Goal: Task Accomplishment & Management: Use online tool/utility

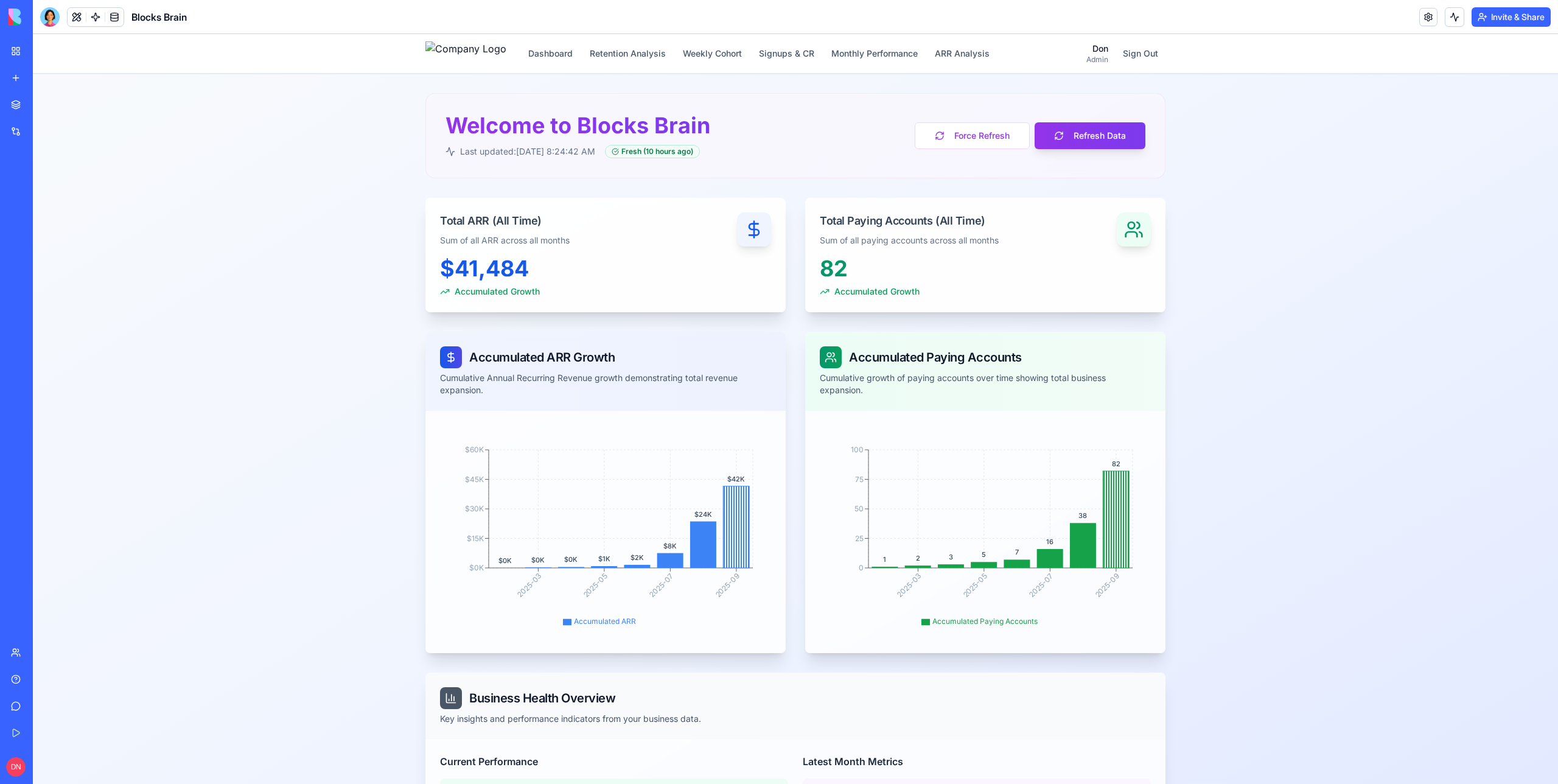
click at [75, 18] on button at bounding box center [76, 17] width 18 height 18
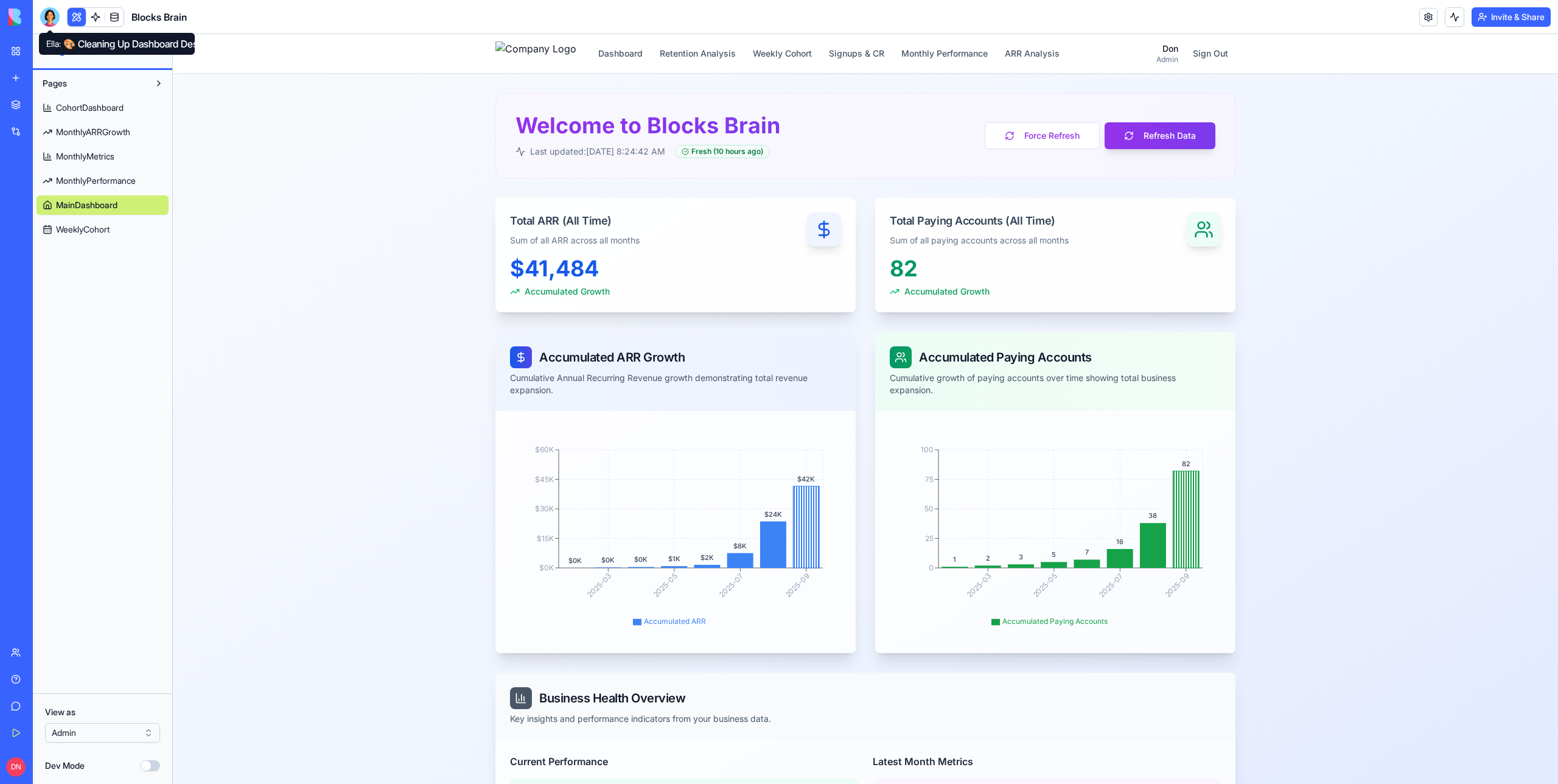
click at [44, 18] on div at bounding box center [50, 17] width 19 height 19
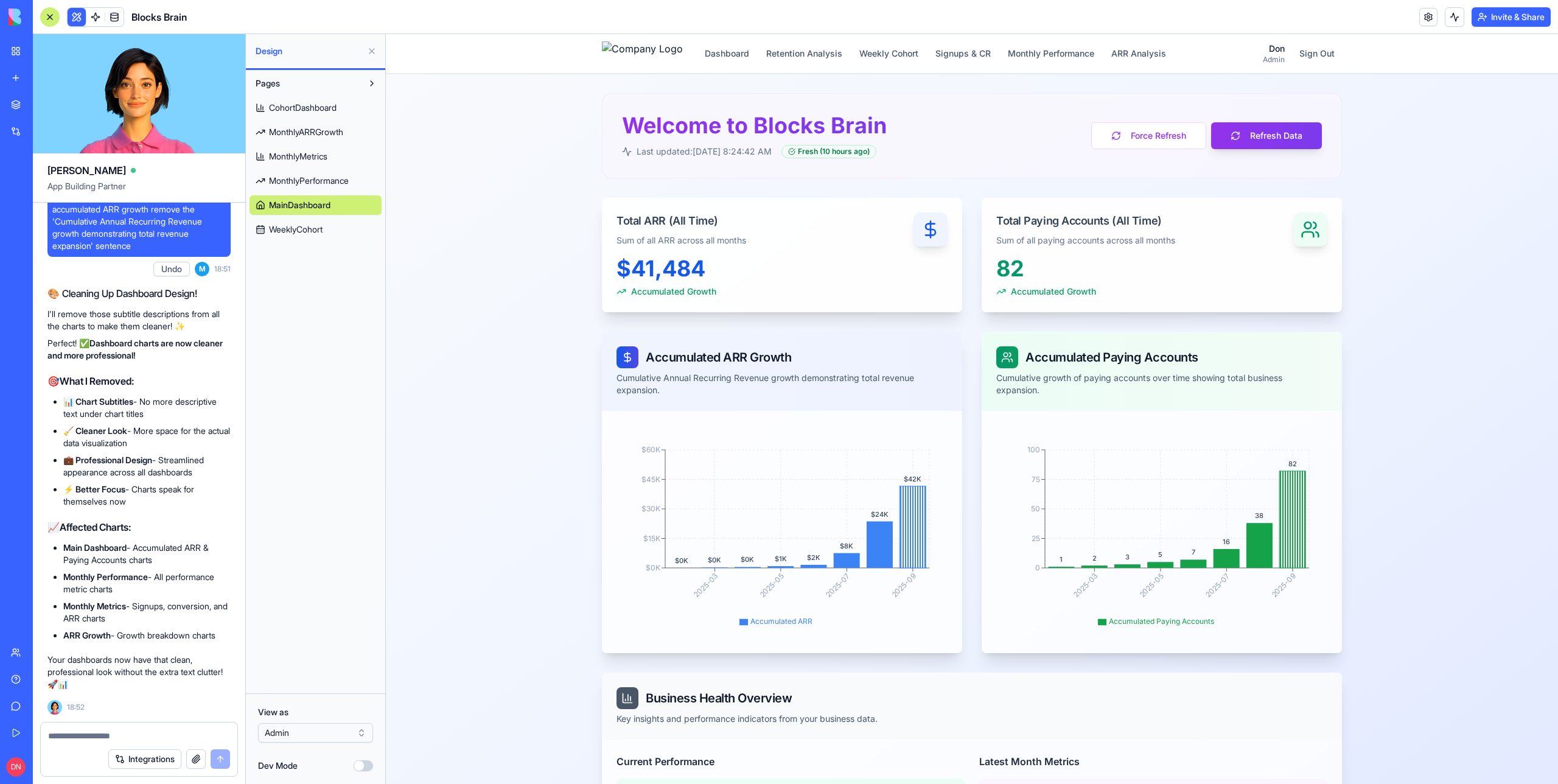
scroll to position [38227, 0]
drag, startPoint x: 160, startPoint y: 312, endPoint x: 44, endPoint y: 257, distance: 128.4
copy span "In the dashboard, please remove the sub header from the graphs (e.g. in the acc…"
click at [102, 737] on textarea at bounding box center [139, 735] width 182 height 12
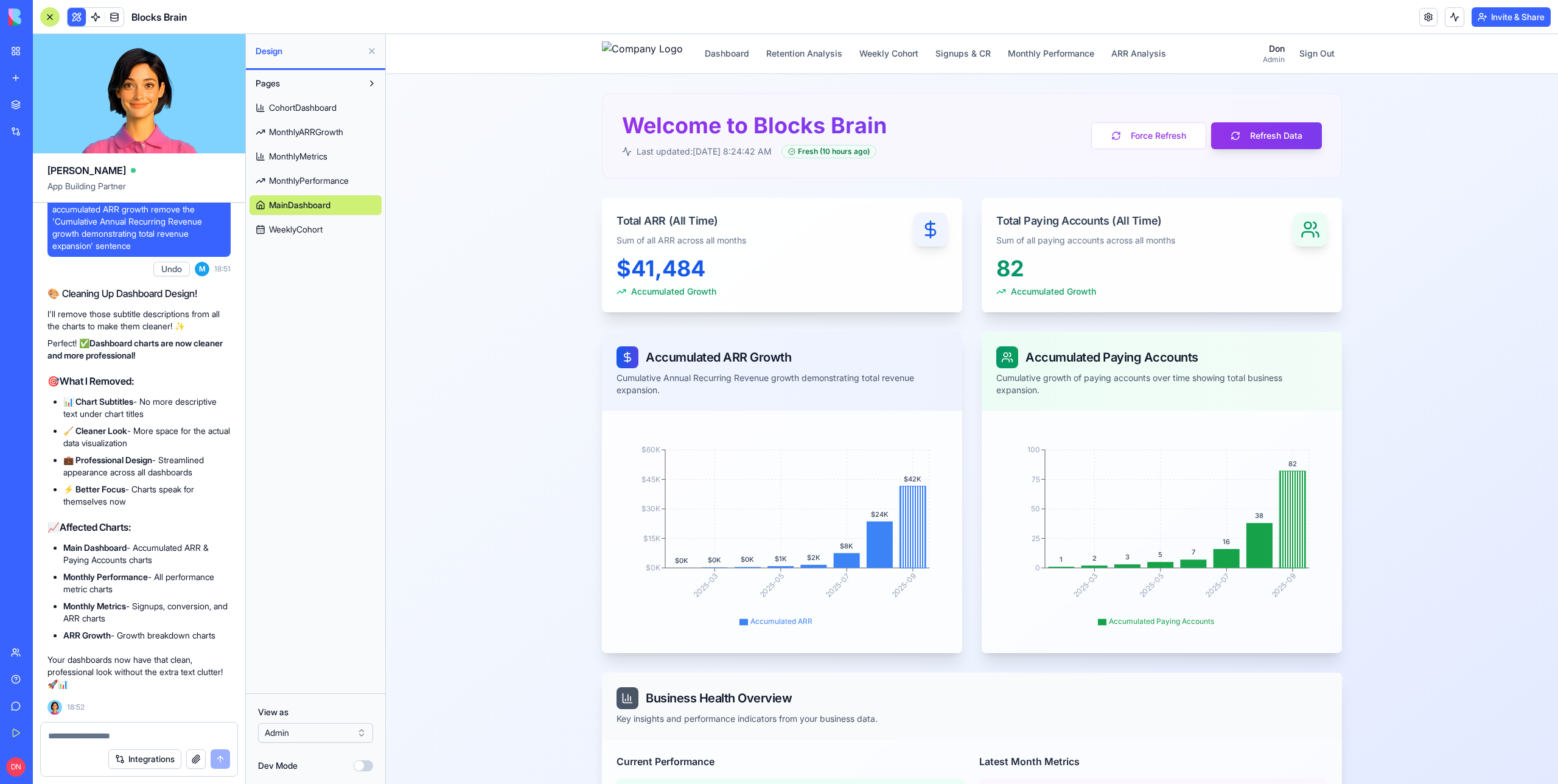
paste textarea "**********"
type textarea "**********"
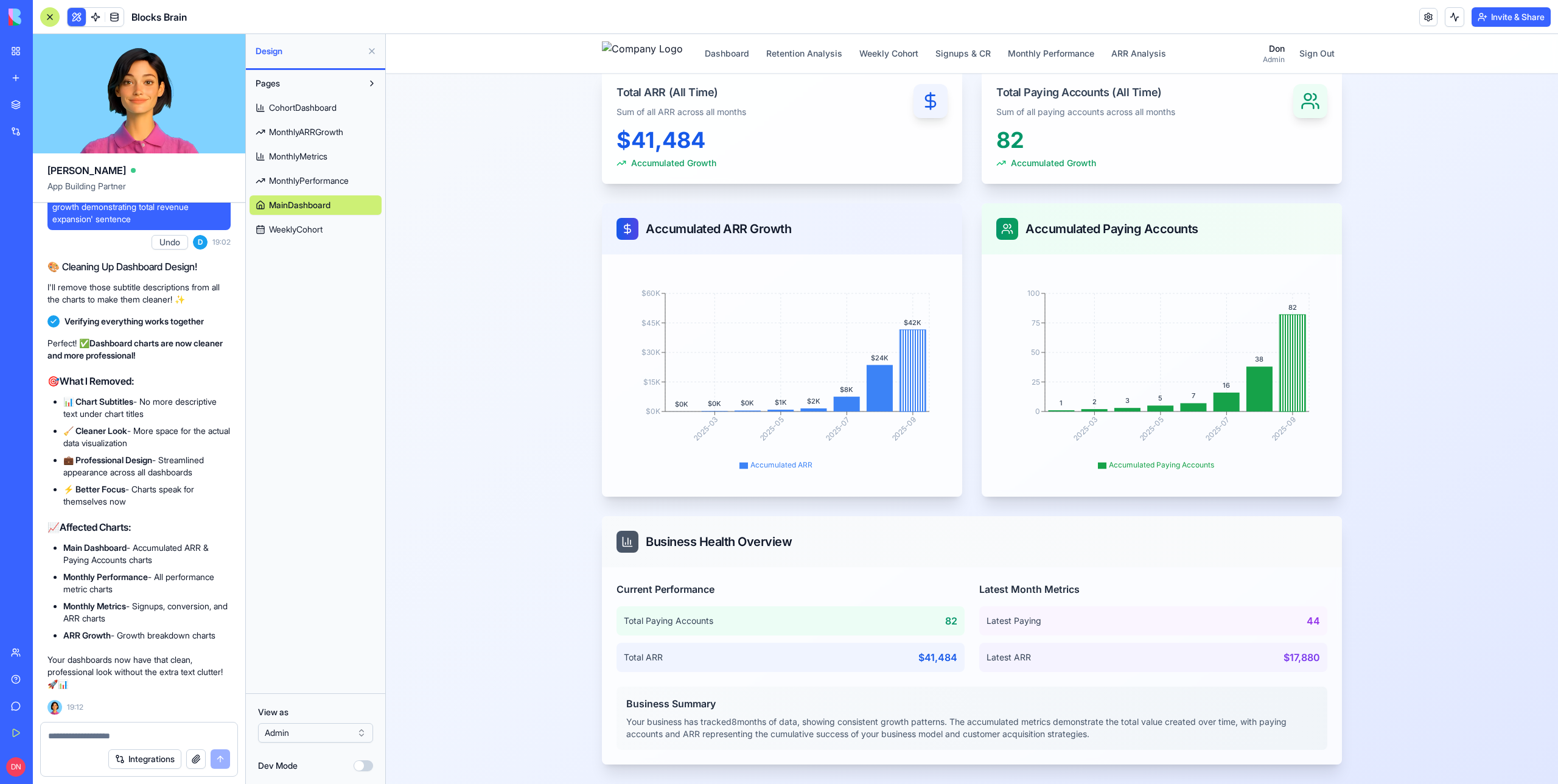
scroll to position [38694, 0]
drag, startPoint x: 63, startPoint y: 369, endPoint x: 112, endPoint y: 372, distance: 49.1
click at [112, 225] on span "In the dashboard, please remove the sub header from the graphs (e.g. in the acc…" at bounding box center [139, 189] width 173 height 73
copy span "umulative An"
click at [548, 443] on div "Dashboard Retention Analysis Weekly Cohort Signups & CR Monthly Performance ARR…" at bounding box center [972, 344] width 1173 height 878
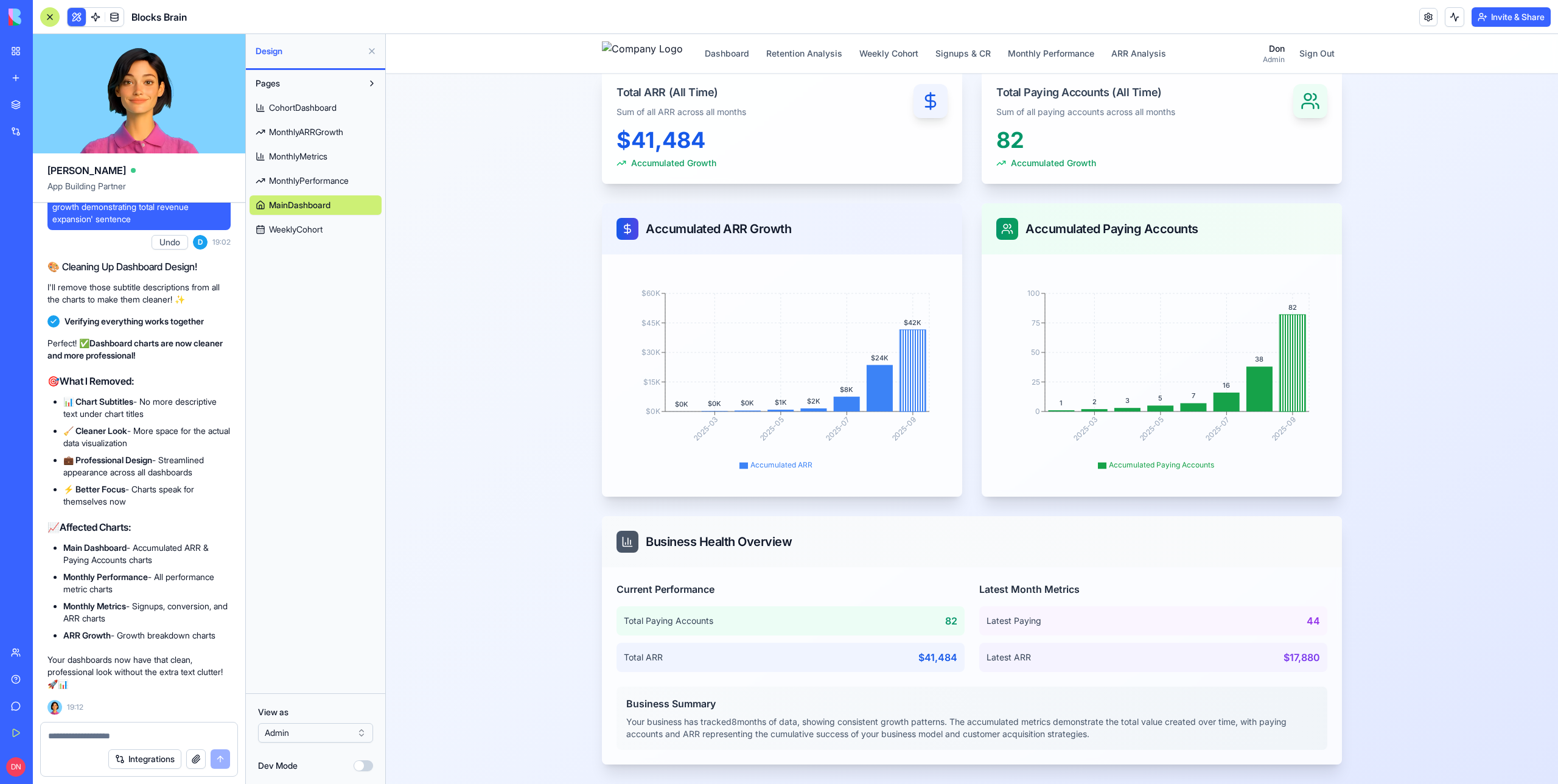
scroll to position [37703, 0]
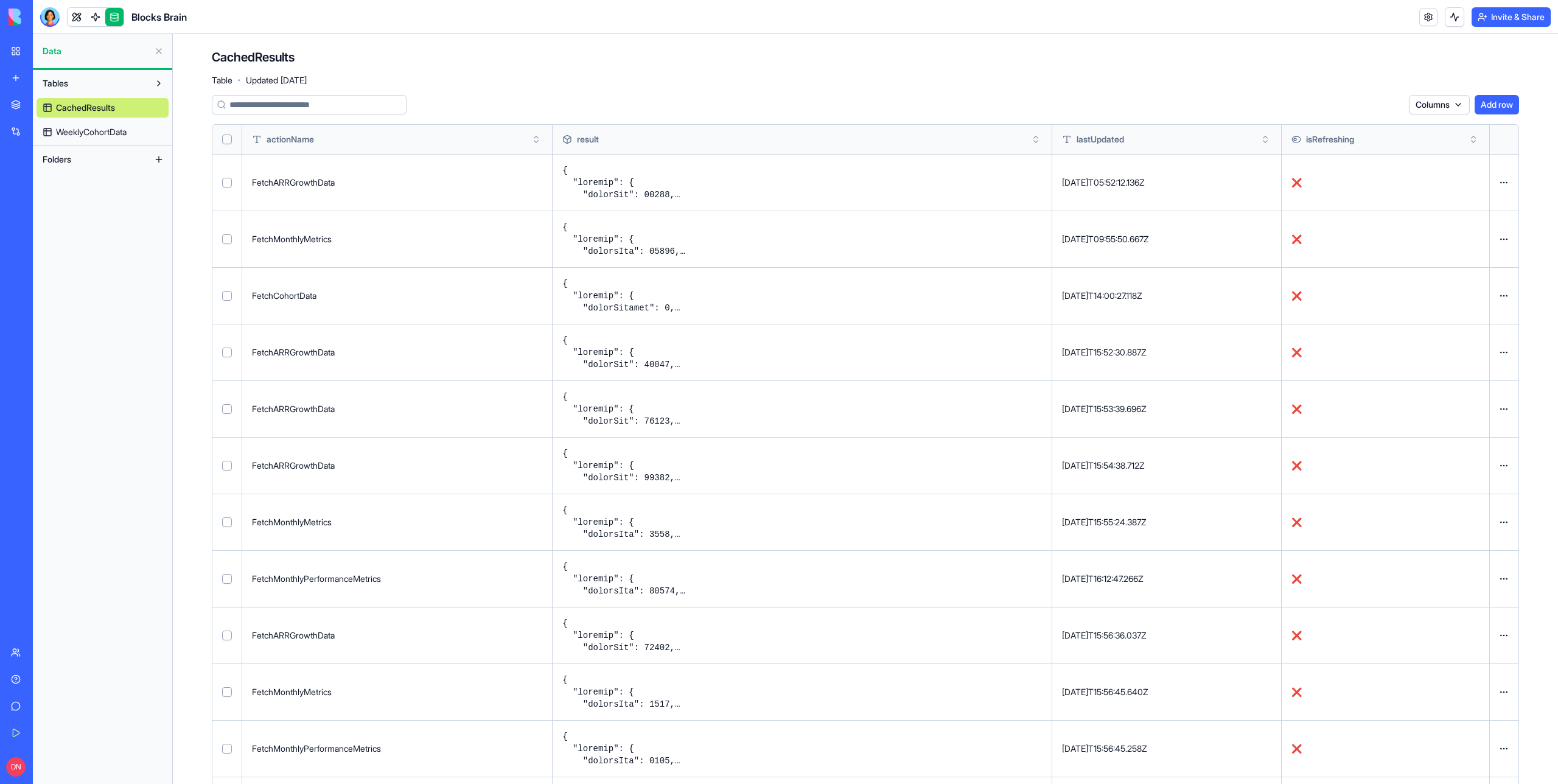
click at [226, 183] on button "Select row" at bounding box center [227, 182] width 10 height 10
click at [228, 185] on button "Select row" at bounding box center [227, 183] width 10 height 10
click at [223, 238] on button "Select row" at bounding box center [227, 239] width 10 height 10
click at [229, 294] on button "Select row" at bounding box center [227, 295] width 10 height 10
click at [229, 294] on button "Select row" at bounding box center [227, 296] width 10 height 10
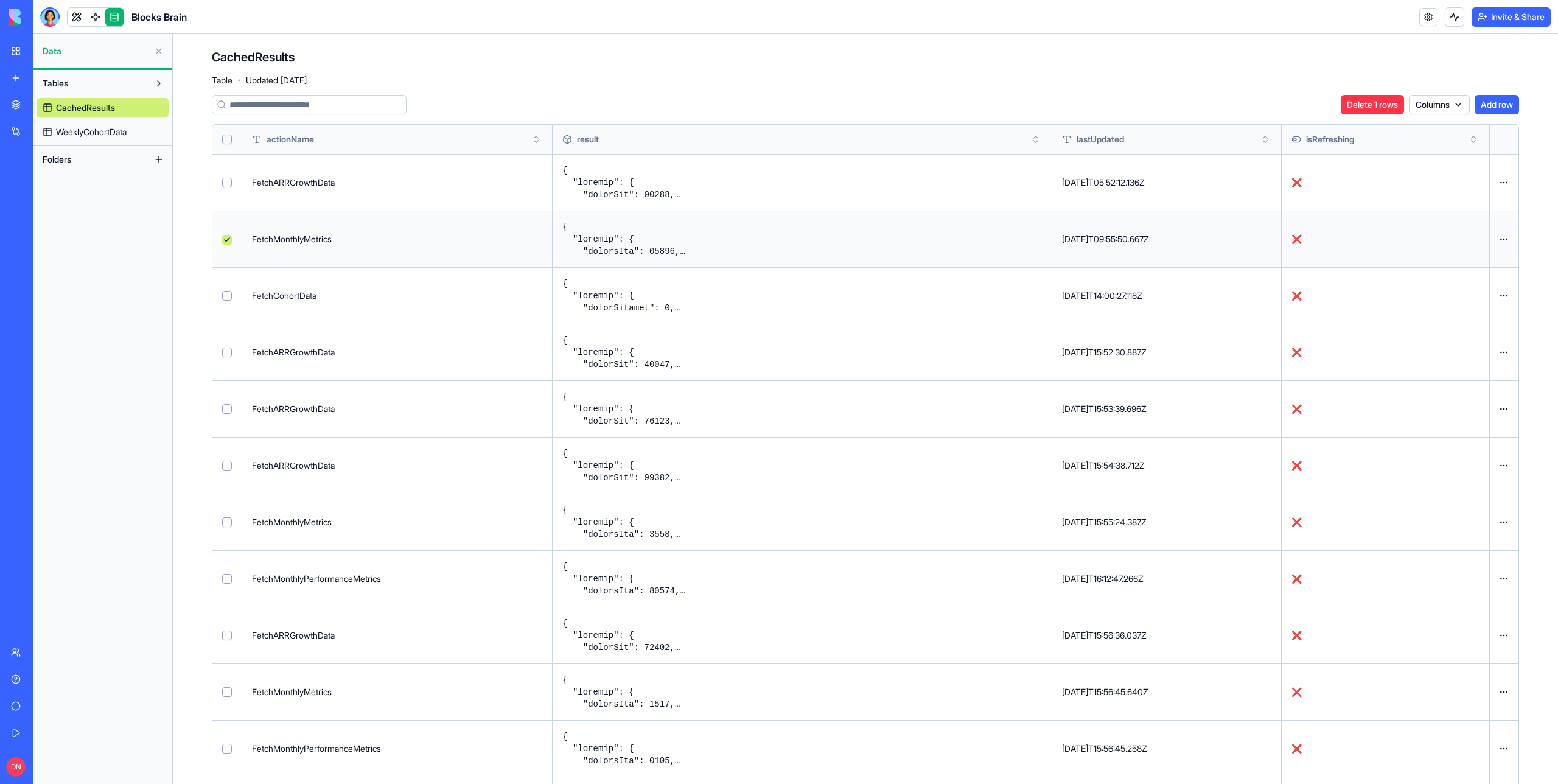
click at [226, 241] on button "Select row" at bounding box center [227, 240] width 10 height 10
